Goal: Information Seeking & Learning: Learn about a topic

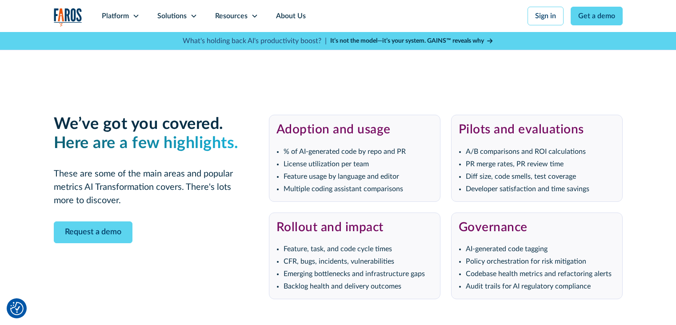
scroll to position [1777, 0]
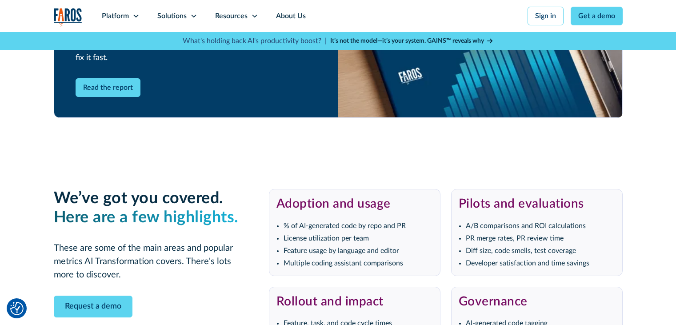
click at [492, 39] on icon at bounding box center [489, 41] width 5 height 6
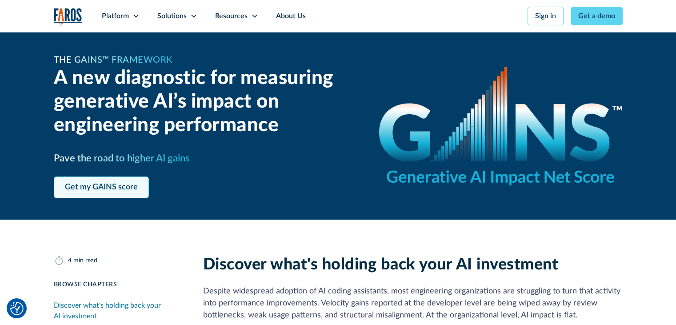
click at [124, 183] on link "Get my GAINS score" at bounding box center [101, 187] width 95 height 22
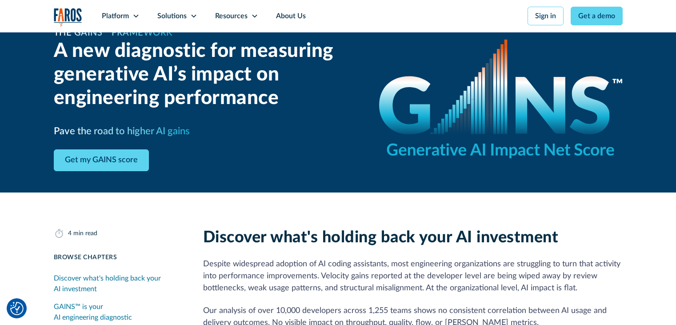
scroll to position [4, 0]
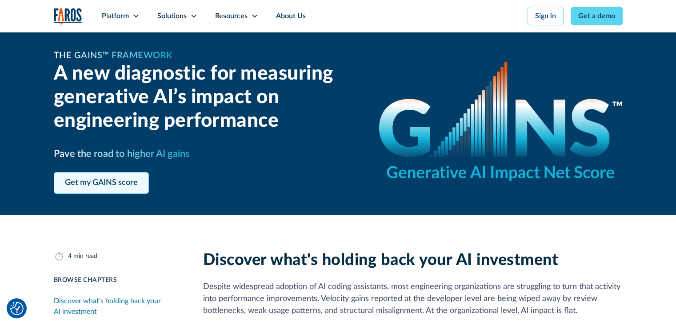
click at [118, 181] on link "Get my GAINS score" at bounding box center [101, 183] width 95 height 22
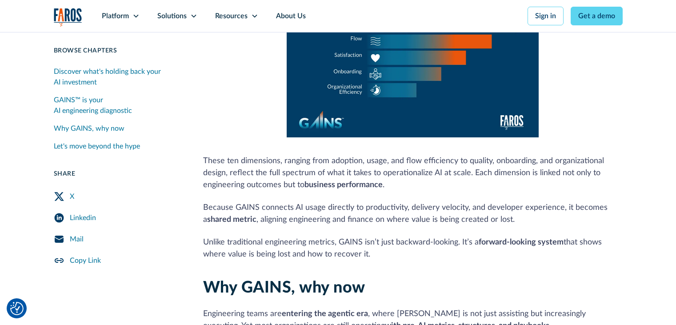
scroll to position [626, 0]
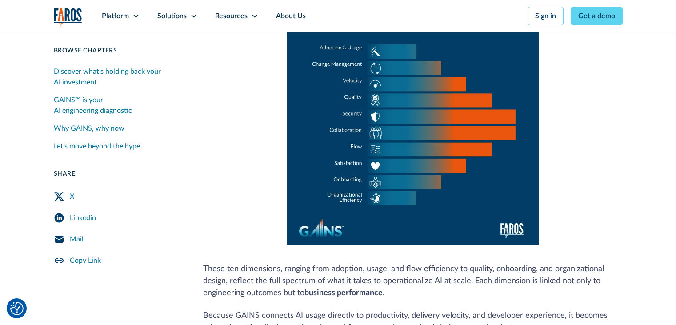
click at [75, 242] on div "Mail" at bounding box center [77, 239] width 14 height 11
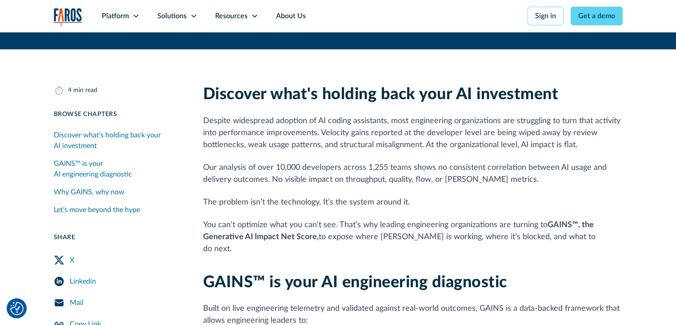
scroll to position [93, 0]
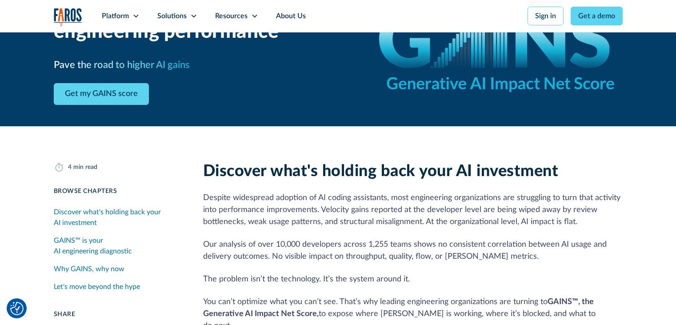
click at [107, 287] on div "Let's move beyond the hype" at bounding box center [97, 286] width 86 height 11
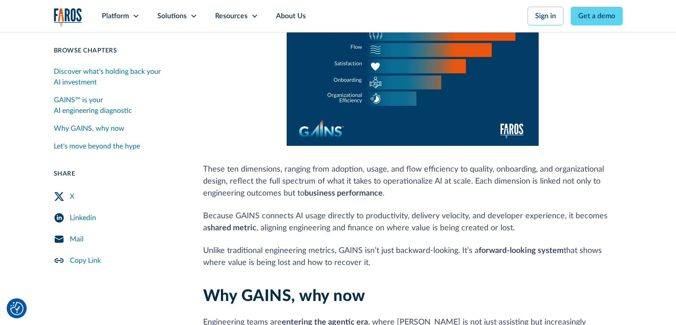
scroll to position [635, 0]
